Goal: Information Seeking & Learning: Learn about a topic

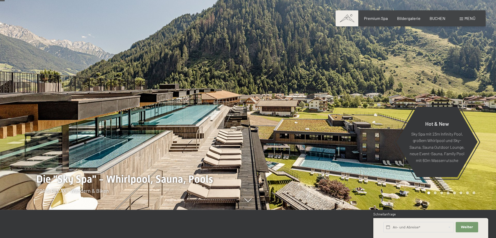
scroll to position [28, 0]
click at [467, 20] on span "Menü" at bounding box center [470, 18] width 11 height 5
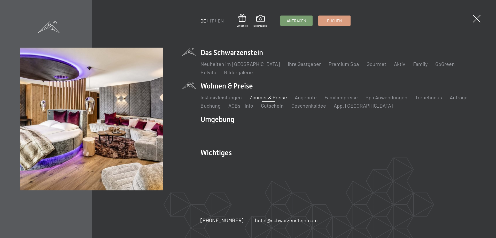
click at [258, 97] on link "Zimmer & Preise" at bounding box center [268, 97] width 37 height 6
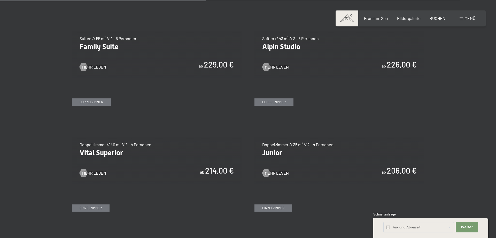
scroll to position [670, 0]
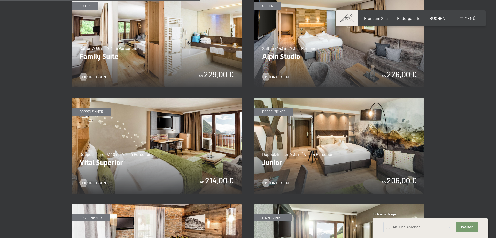
click at [133, 69] on img at bounding box center [157, 40] width 170 height 96
click at [311, 72] on img at bounding box center [340, 40] width 170 height 96
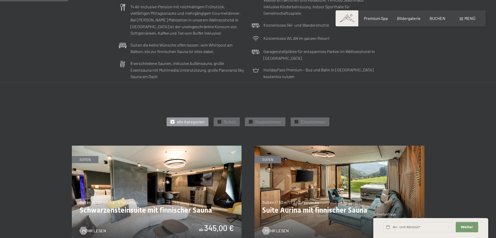
scroll to position [195, 0]
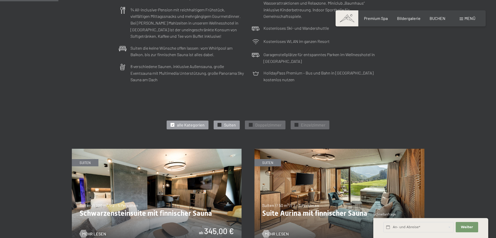
click at [224, 124] on div "✓ Suiten" at bounding box center [227, 124] width 26 height 9
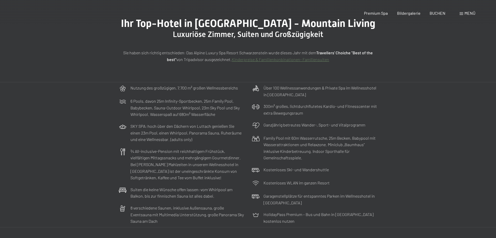
scroll to position [0, 0]
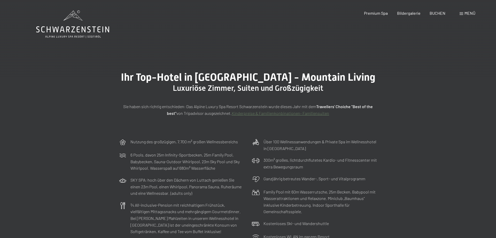
click at [470, 12] on span "Menü" at bounding box center [470, 13] width 11 height 5
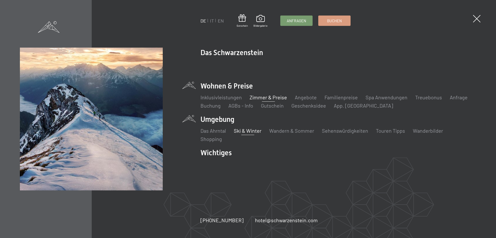
click at [252, 131] on link "Ski & Winter" at bounding box center [248, 130] width 28 height 6
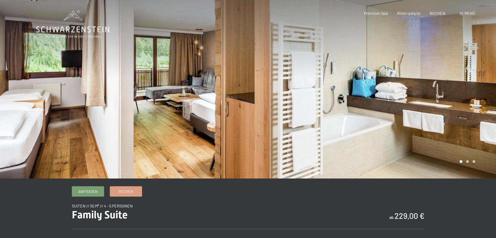
click at [375, 102] on div at bounding box center [372, 89] width 248 height 178
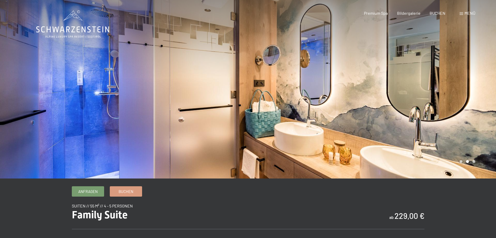
click at [375, 102] on div at bounding box center [372, 89] width 248 height 178
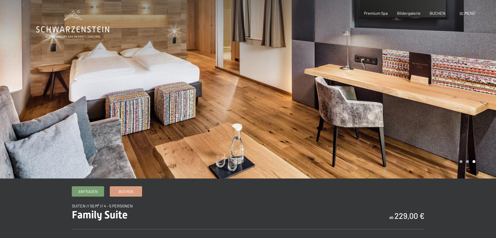
click at [375, 102] on div at bounding box center [372, 89] width 248 height 178
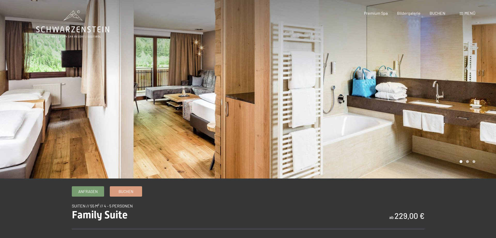
click at [375, 102] on div at bounding box center [372, 89] width 248 height 178
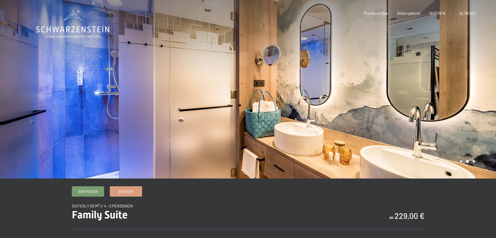
click at [375, 102] on div at bounding box center [372, 89] width 248 height 178
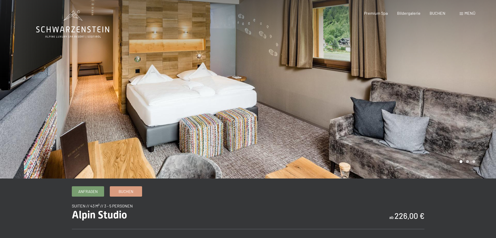
click at [322, 108] on div at bounding box center [372, 89] width 248 height 178
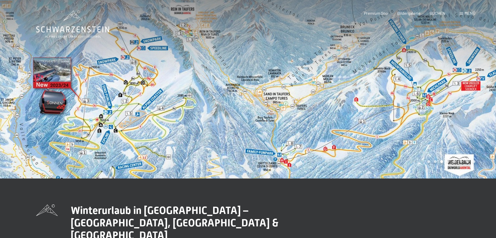
click at [351, 126] on div at bounding box center [372, 89] width 248 height 178
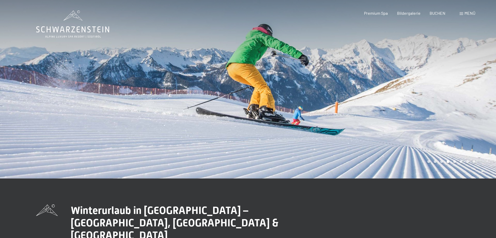
click at [351, 126] on div at bounding box center [372, 89] width 248 height 178
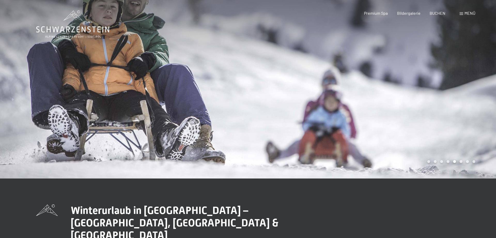
click at [351, 126] on div at bounding box center [372, 89] width 248 height 178
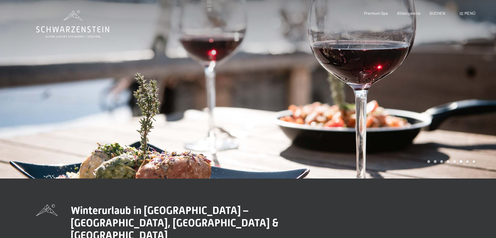
click at [351, 126] on div at bounding box center [372, 89] width 248 height 178
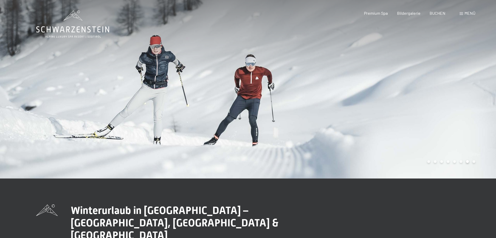
click at [351, 126] on div at bounding box center [372, 89] width 248 height 178
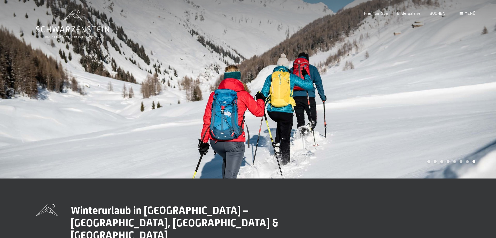
click at [351, 126] on div at bounding box center [372, 89] width 248 height 178
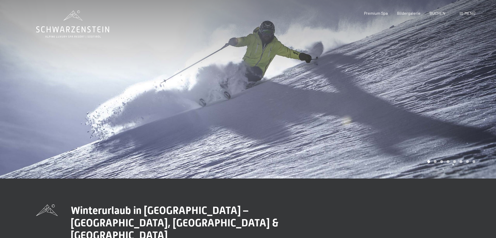
click at [351, 126] on div at bounding box center [372, 89] width 248 height 178
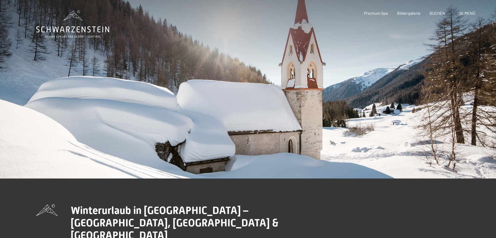
click at [351, 126] on div at bounding box center [372, 89] width 248 height 178
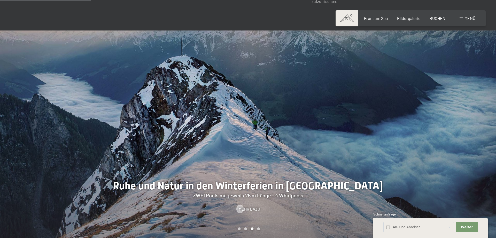
scroll to position [475, 0]
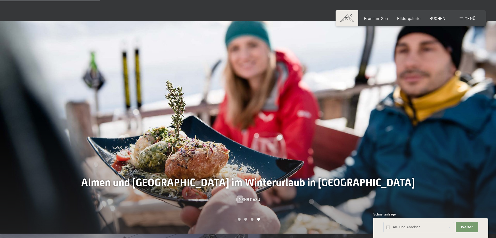
click at [474, 21] on div "Menü" at bounding box center [468, 19] width 16 height 6
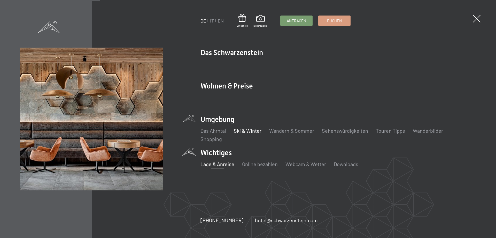
click at [224, 164] on link "Lage & Anreise" at bounding box center [218, 164] width 34 height 6
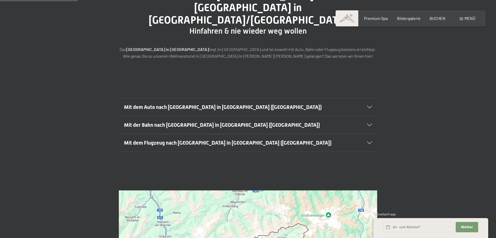
scroll to position [84, 0]
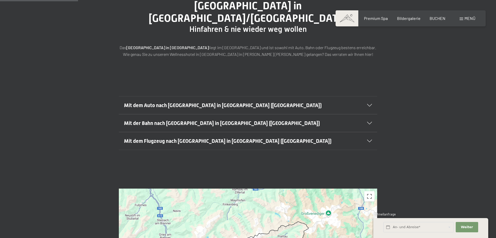
click at [370, 104] on icon at bounding box center [369, 105] width 5 height 3
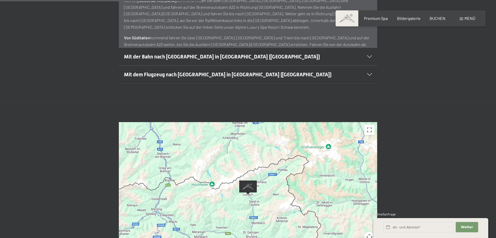
scroll to position [307, 0]
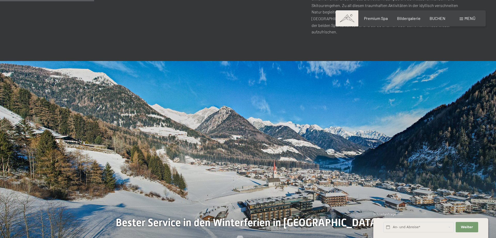
scroll to position [447, 0]
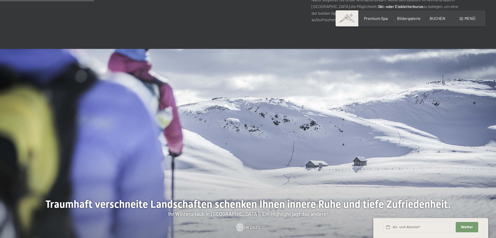
click at [239, 125] on div at bounding box center [124, 155] width 248 height 213
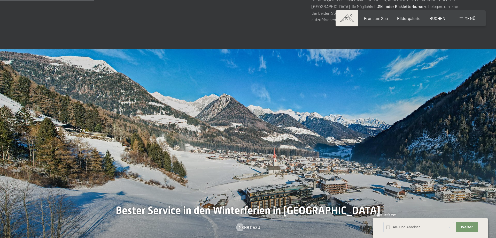
click at [239, 125] on div at bounding box center [124, 155] width 248 height 213
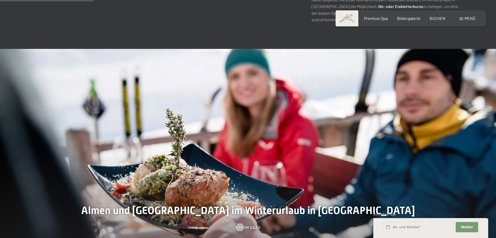
click at [239, 125] on div at bounding box center [124, 155] width 248 height 213
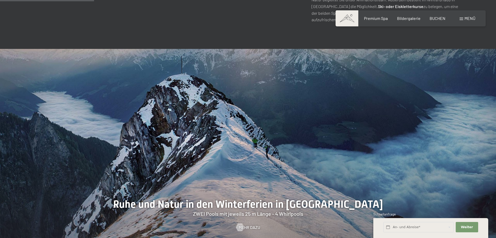
click at [239, 125] on div at bounding box center [124, 155] width 248 height 213
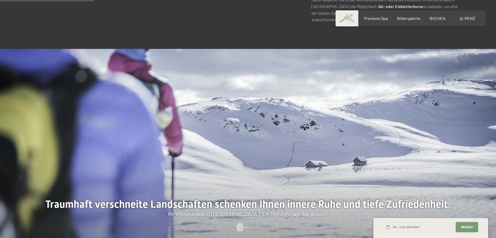
click at [239, 125] on div at bounding box center [124, 155] width 248 height 213
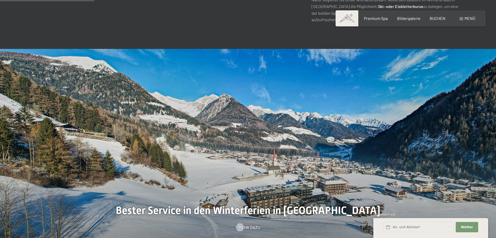
click at [239, 125] on div at bounding box center [124, 155] width 248 height 213
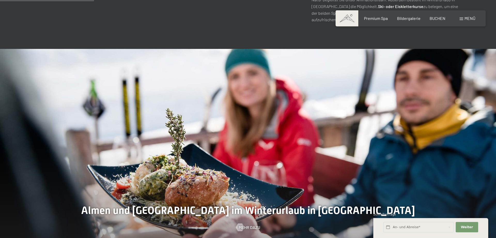
click at [239, 125] on div at bounding box center [124, 155] width 248 height 213
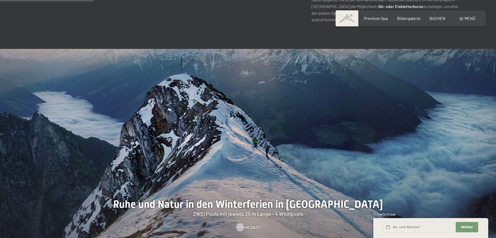
click at [239, 125] on div at bounding box center [124, 155] width 248 height 213
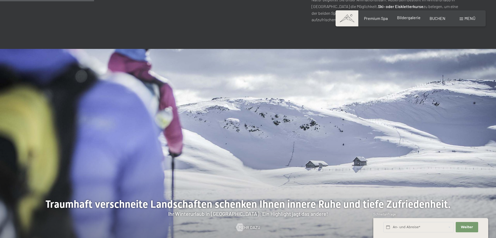
click at [409, 19] on span "Bildergalerie" at bounding box center [409, 17] width 24 height 5
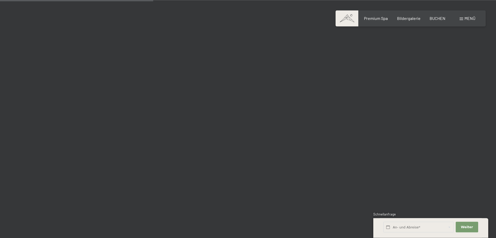
scroll to position [2150, 0]
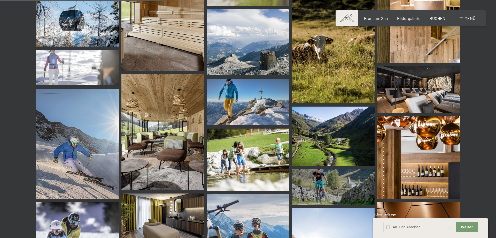
click at [464, 19] on div "Menü" at bounding box center [468, 19] width 16 height 6
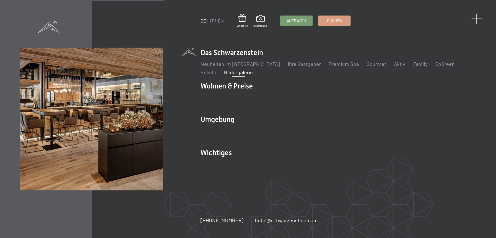
click at [478, 18] on span at bounding box center [477, 18] width 11 height 11
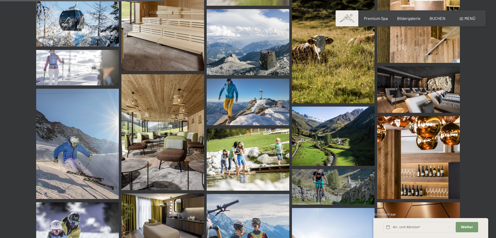
click at [467, 17] on span "Menü" at bounding box center [470, 18] width 11 height 5
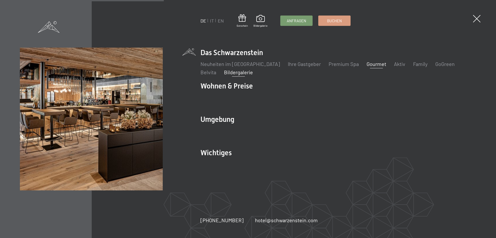
click at [367, 64] on link "Gourmet" at bounding box center [377, 64] width 20 height 6
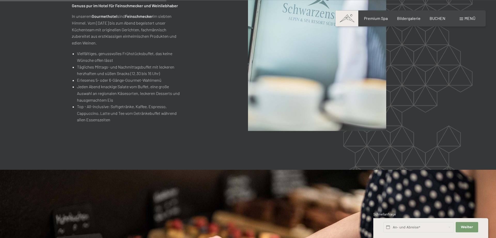
scroll to position [670, 0]
